Goal: Navigation & Orientation: Find specific page/section

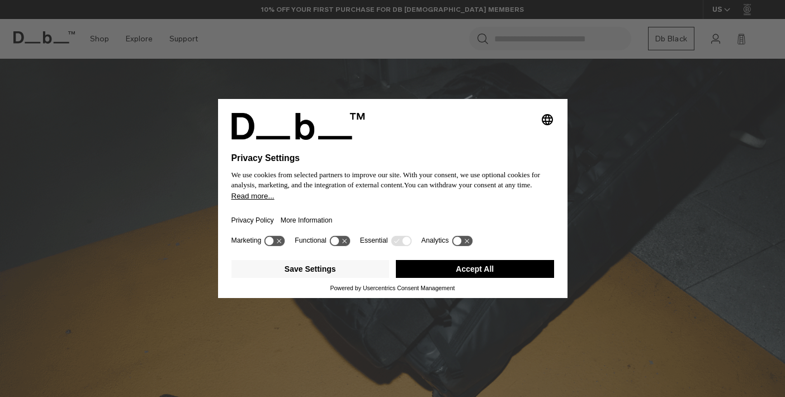
click at [644, 285] on div "Selecting an option will immediately change the language Privacy Settings We us…" at bounding box center [392, 198] width 785 height 397
click at [278, 246] on icon at bounding box center [274, 240] width 21 height 11
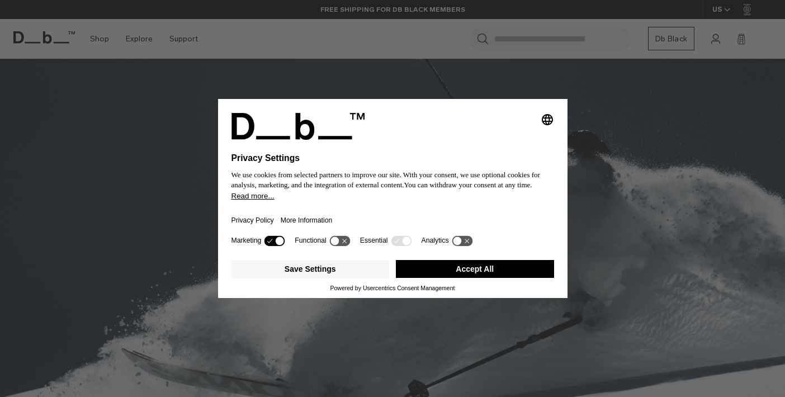
click at [277, 244] on icon at bounding box center [274, 240] width 21 height 11
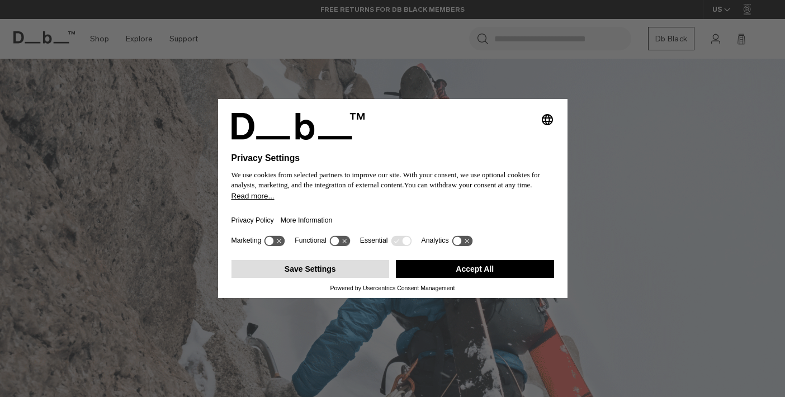
click at [327, 272] on button "Save Settings" at bounding box center [310, 269] width 158 height 18
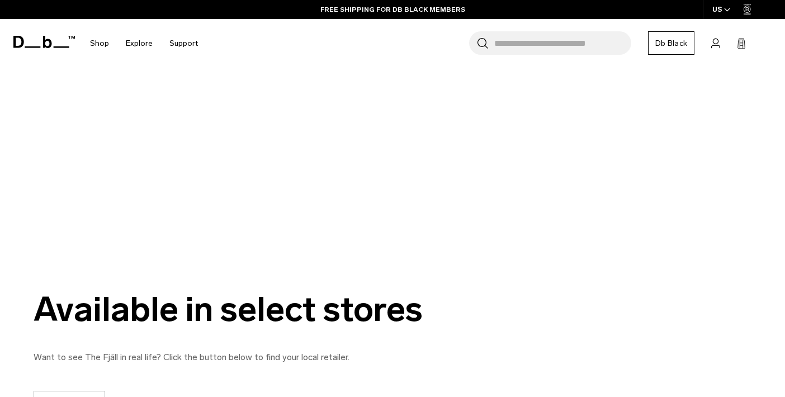
scroll to position [2211, 0]
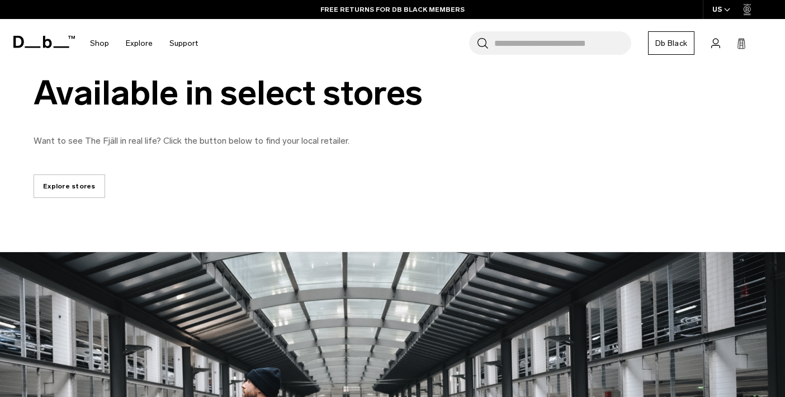
click at [55, 190] on link "Explore stores" at bounding box center [70, 185] width 72 height 23
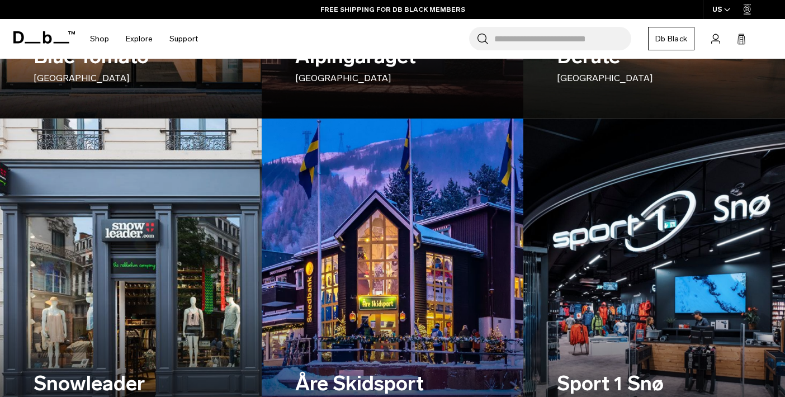
scroll to position [444, 0]
